Goal: Find specific page/section: Find specific page/section

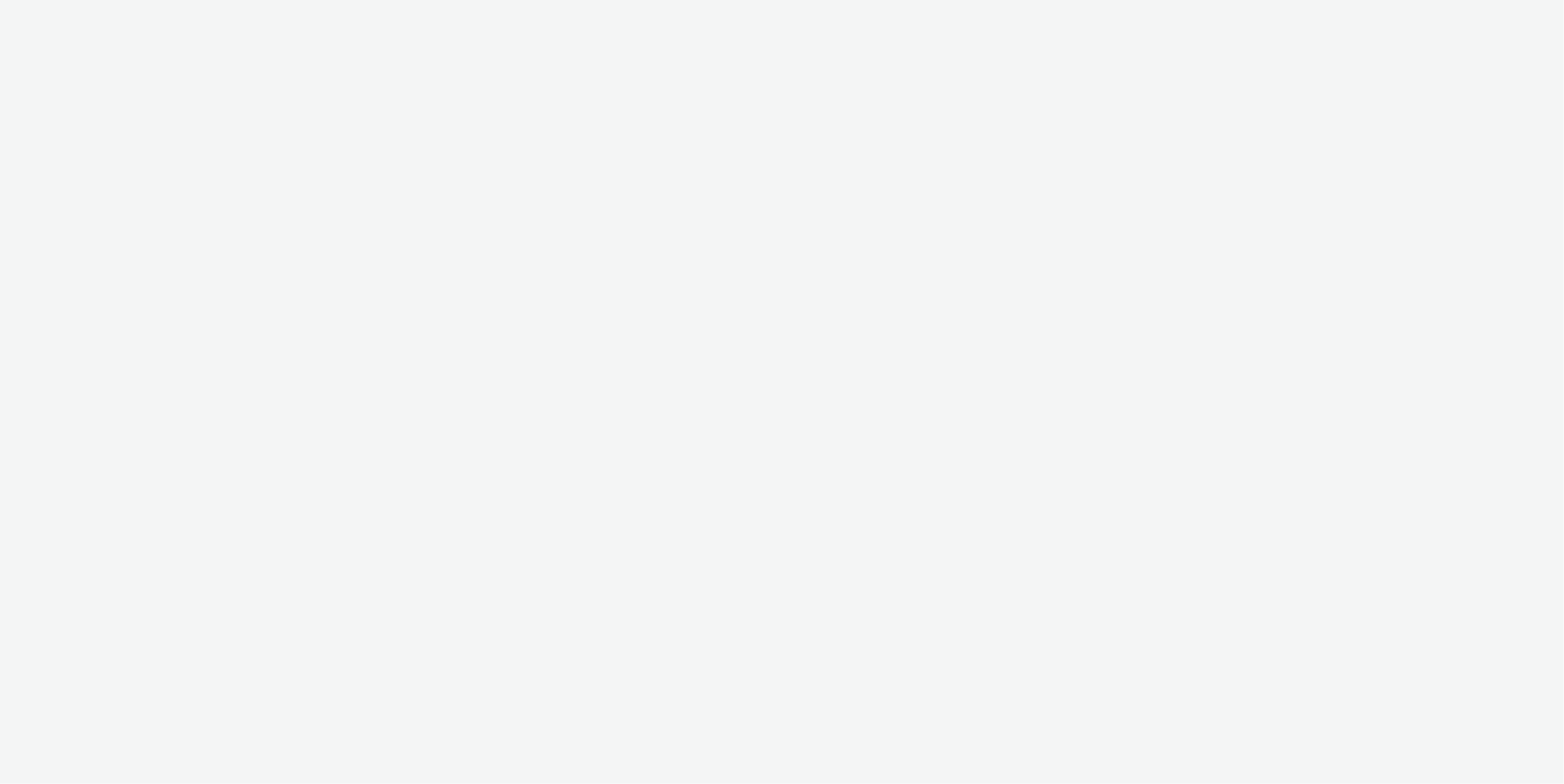
select select "ac009755-aa48-4799-8050-7a339a378eb8"
select select "71807724-10f7-4e4c-8b0a-169380968deb"
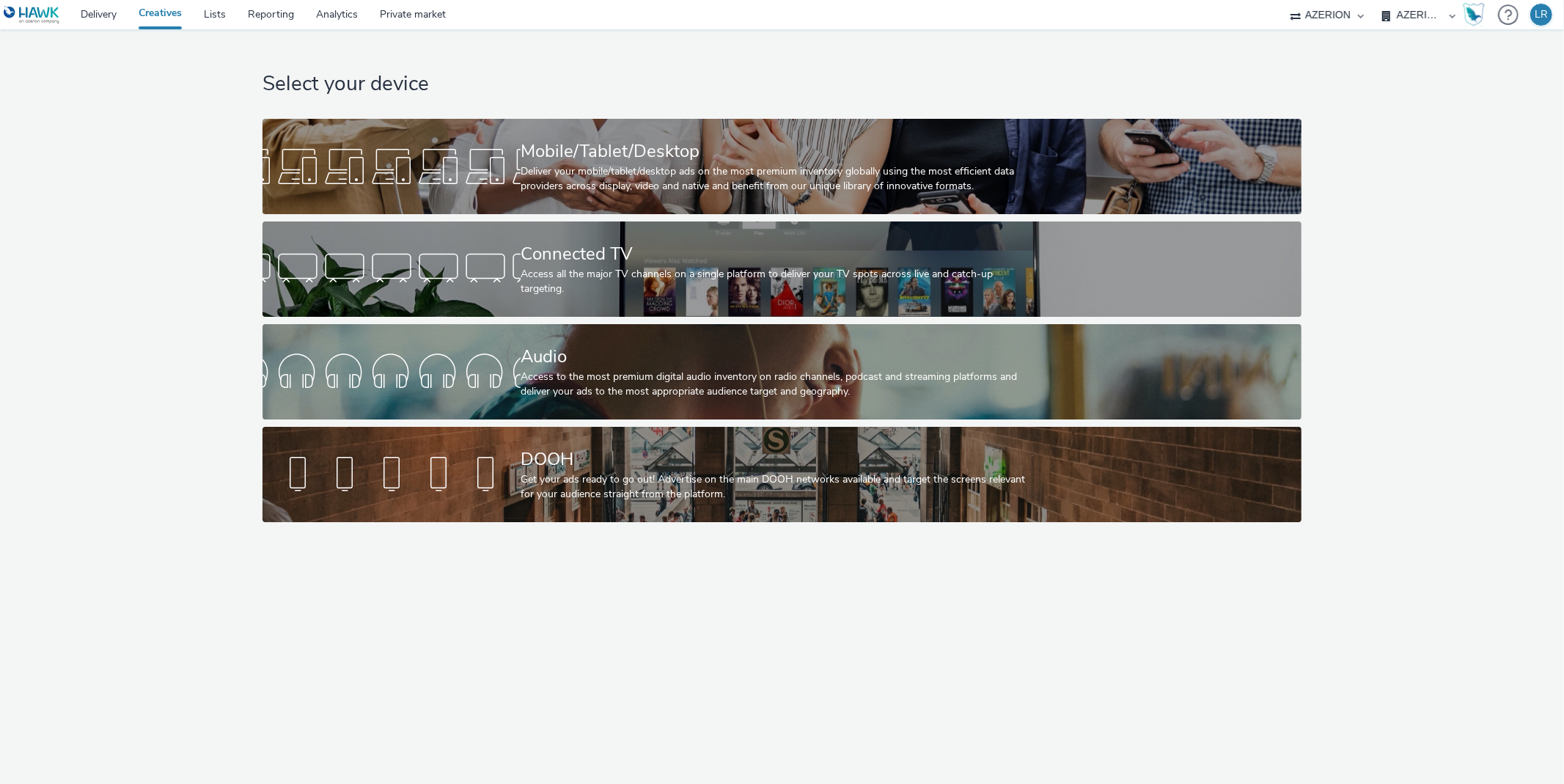
click at [1323, 12] on select "Abkom AB Ad-on Media Nordic AZERION Bright Media Agency AB Exsitec OpusEtt Prog…" at bounding box center [1327, 14] width 88 height 29
select select "af150737-b43f-4ba5-bd9a-a1cb8d97585b"
click at [1372, 0] on select "Abkom AB Ad-on Media Nordic AZERION Bright Media Agency AB Exsitec OpusEtt Prog…" at bounding box center [1327, 14] width 88 height 29
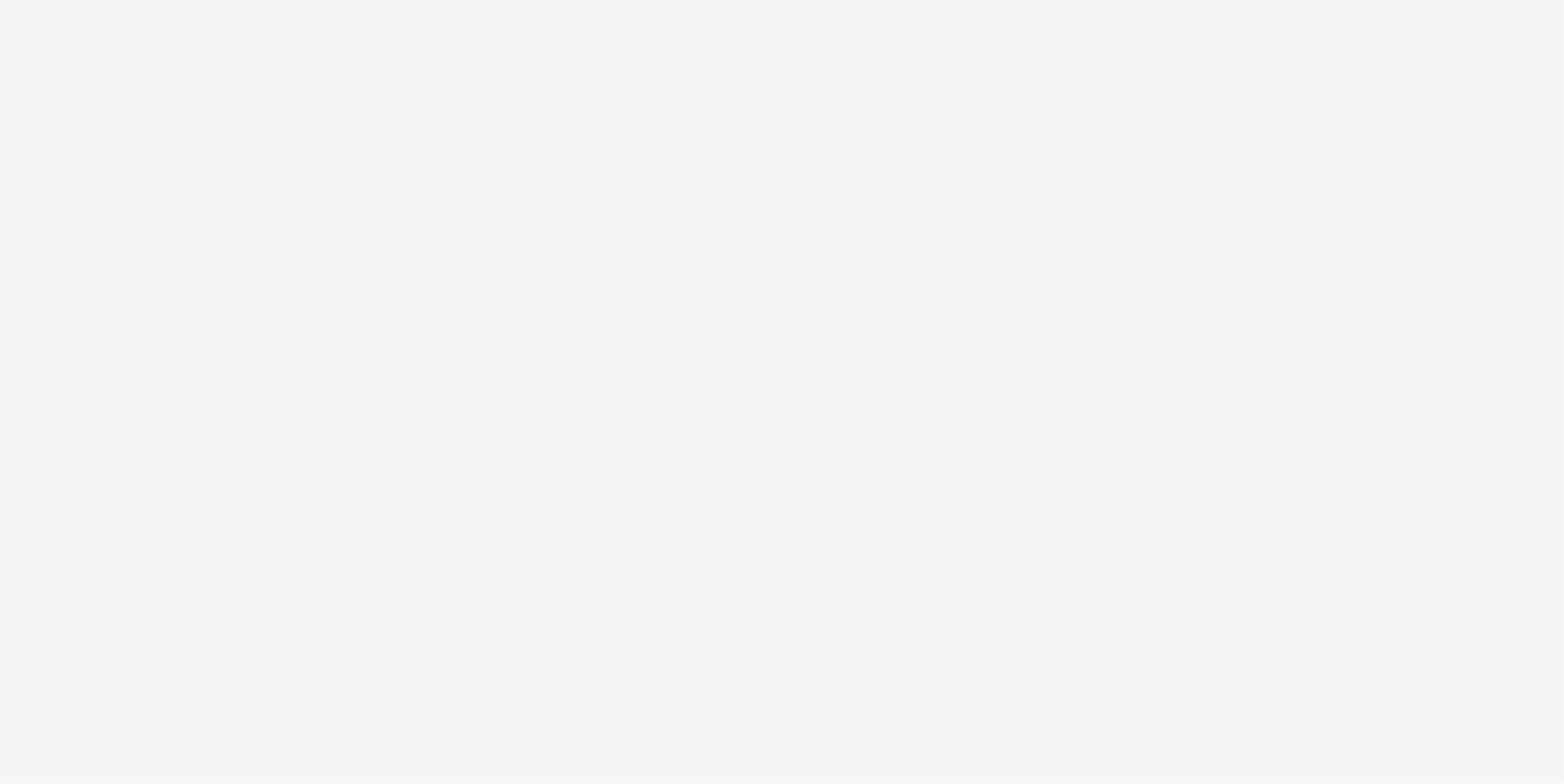
select select "af150737-b43f-4ba5-bd9a-a1cb8d97585b"
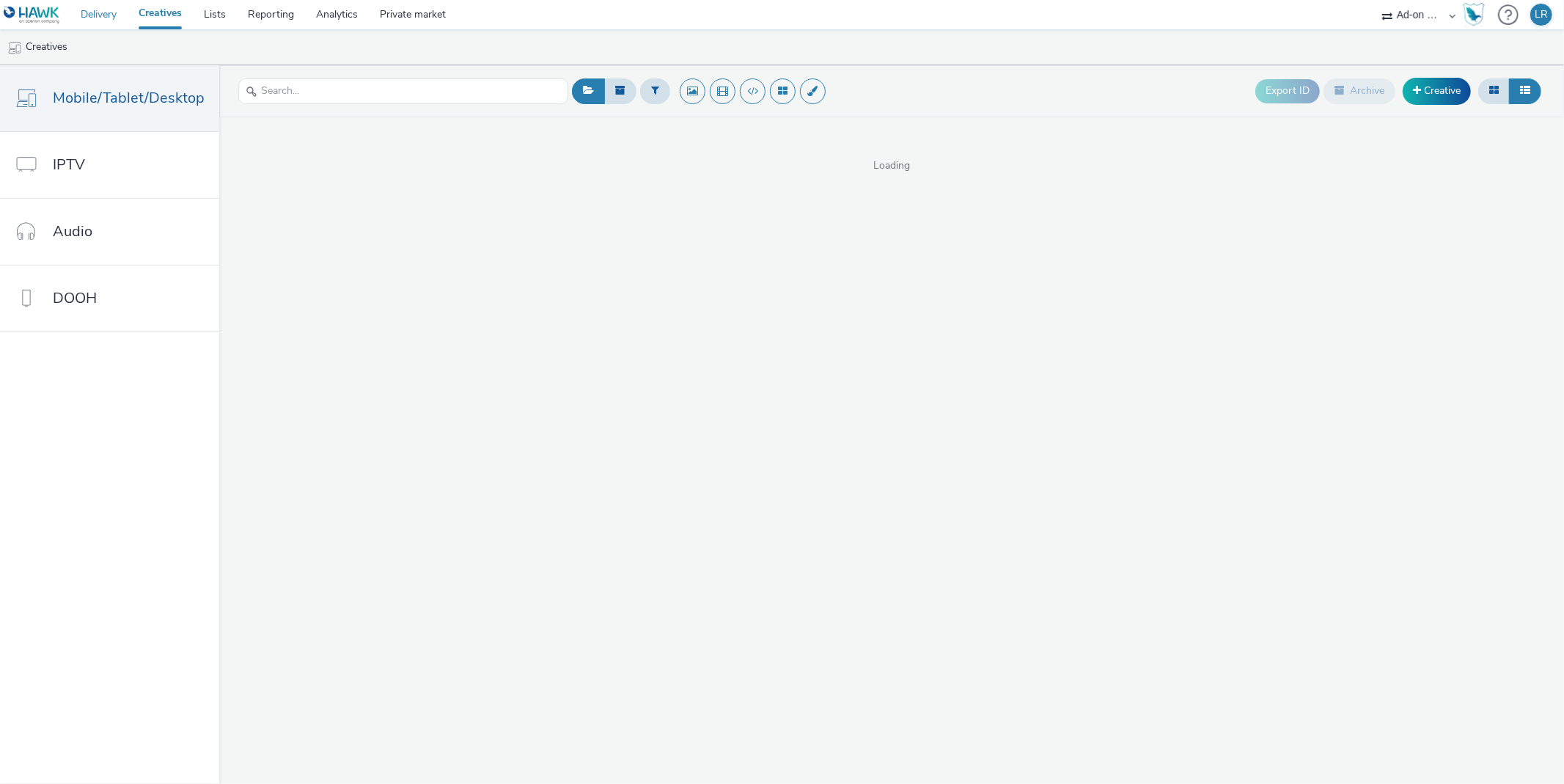
click at [105, 12] on link "Delivery" at bounding box center [99, 14] width 58 height 29
